Goal: Task Accomplishment & Management: Use online tool/utility

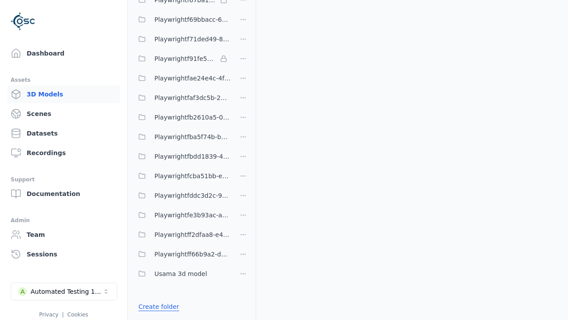
click at [158, 306] on link "Create folder" at bounding box center [158, 306] width 41 height 9
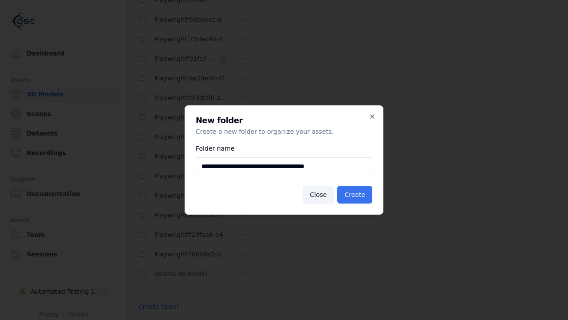
type input "**********"
click at [355, 194] on button "Create" at bounding box center [354, 195] width 35 height 18
